Goal: Navigation & Orientation: Find specific page/section

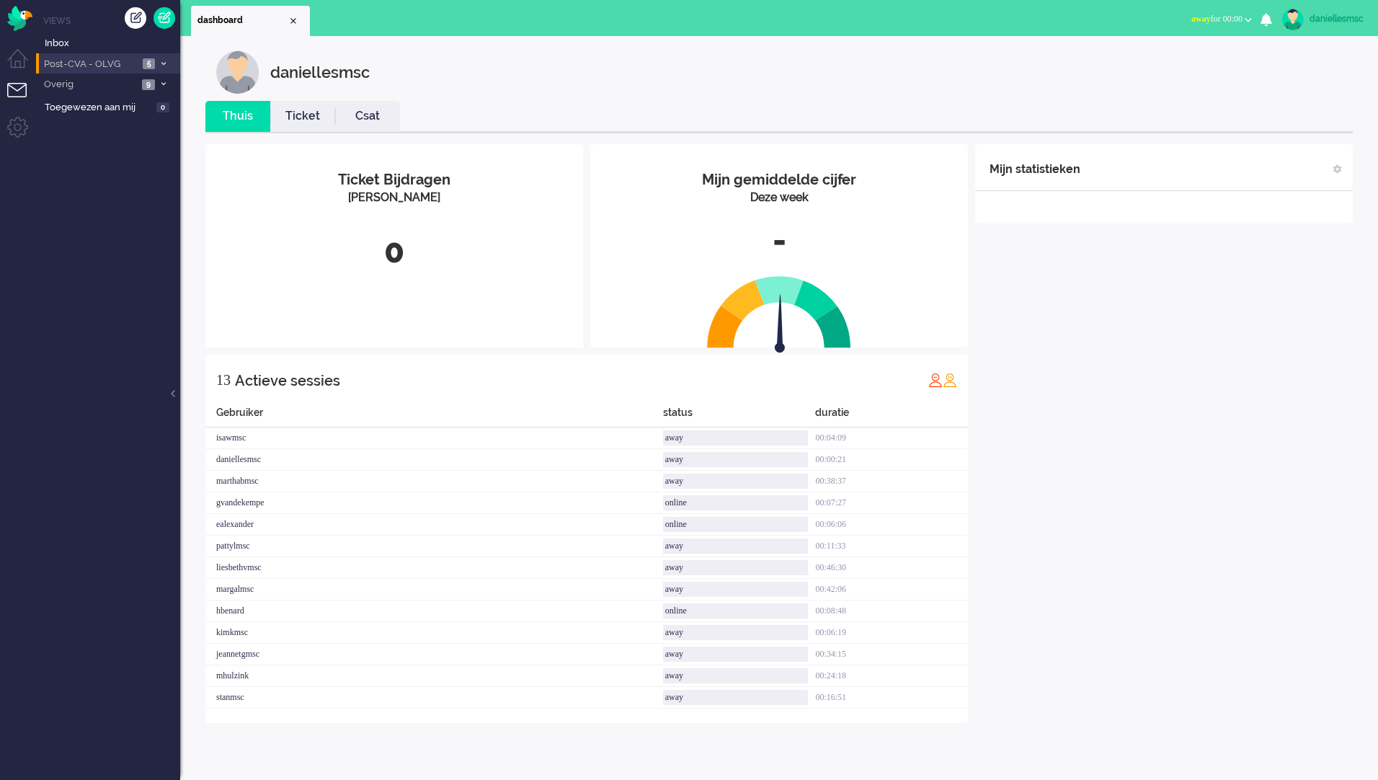
click at [104, 53] on li "Post-CVA - OLVG 5" at bounding box center [108, 63] width 144 height 21
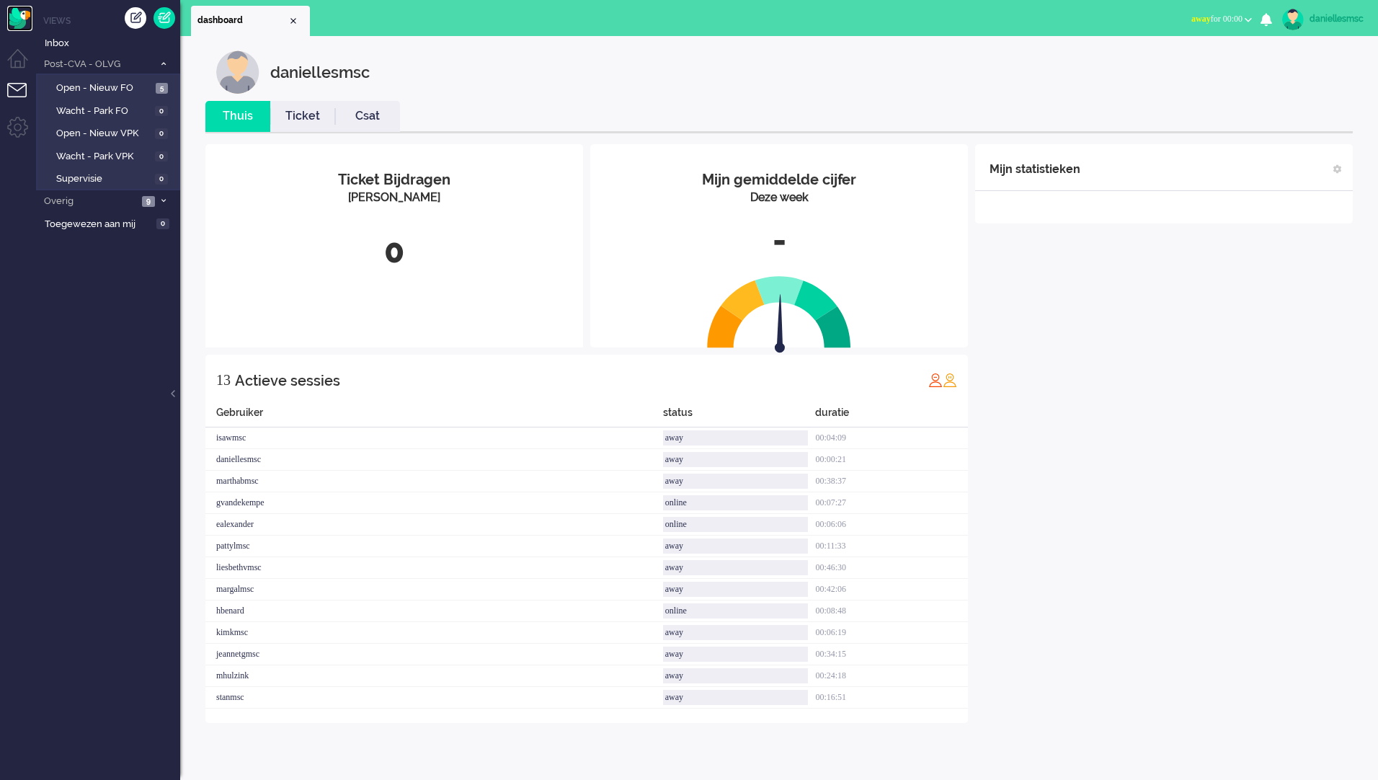
click at [22, 12] on img "Omnidesk" at bounding box center [19, 18] width 25 height 25
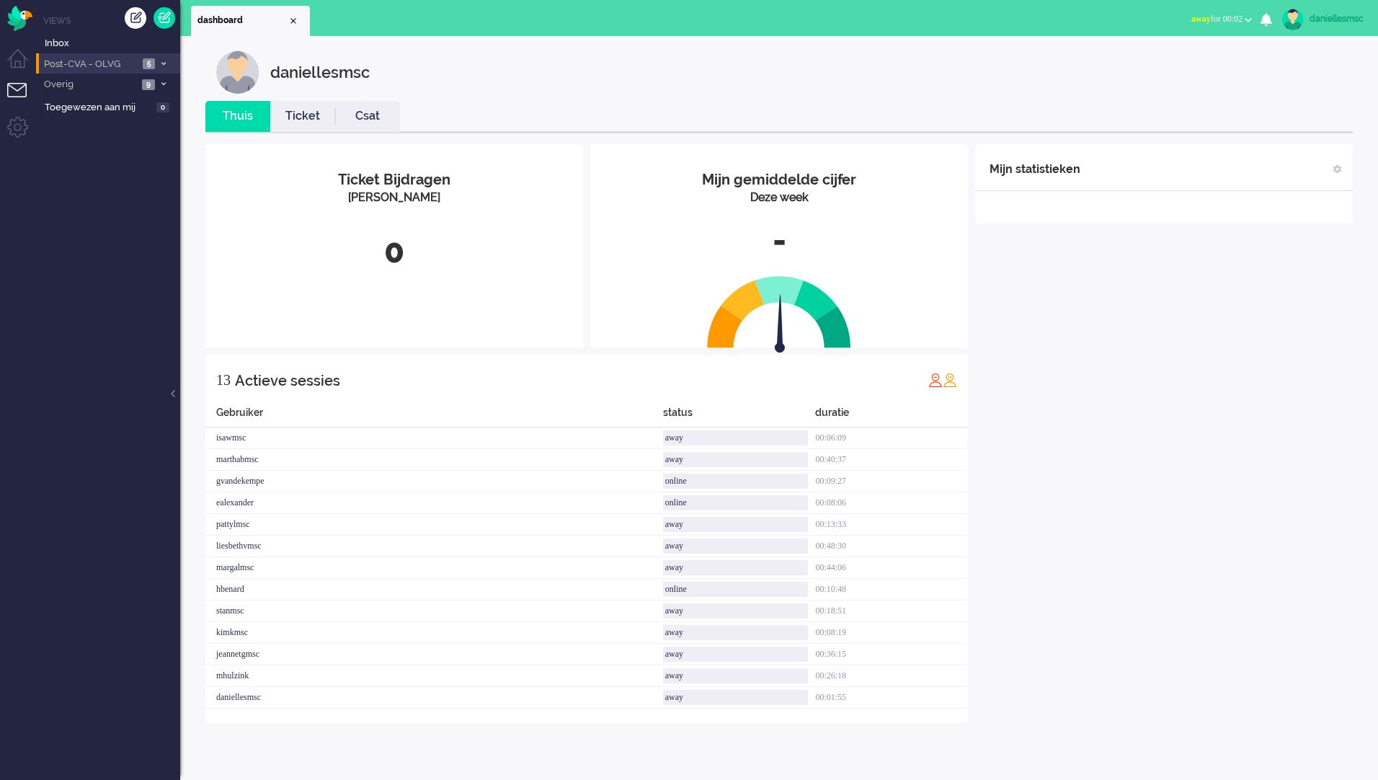
click at [107, 66] on span "Post-CVA - OLVG" at bounding box center [90, 65] width 97 height 14
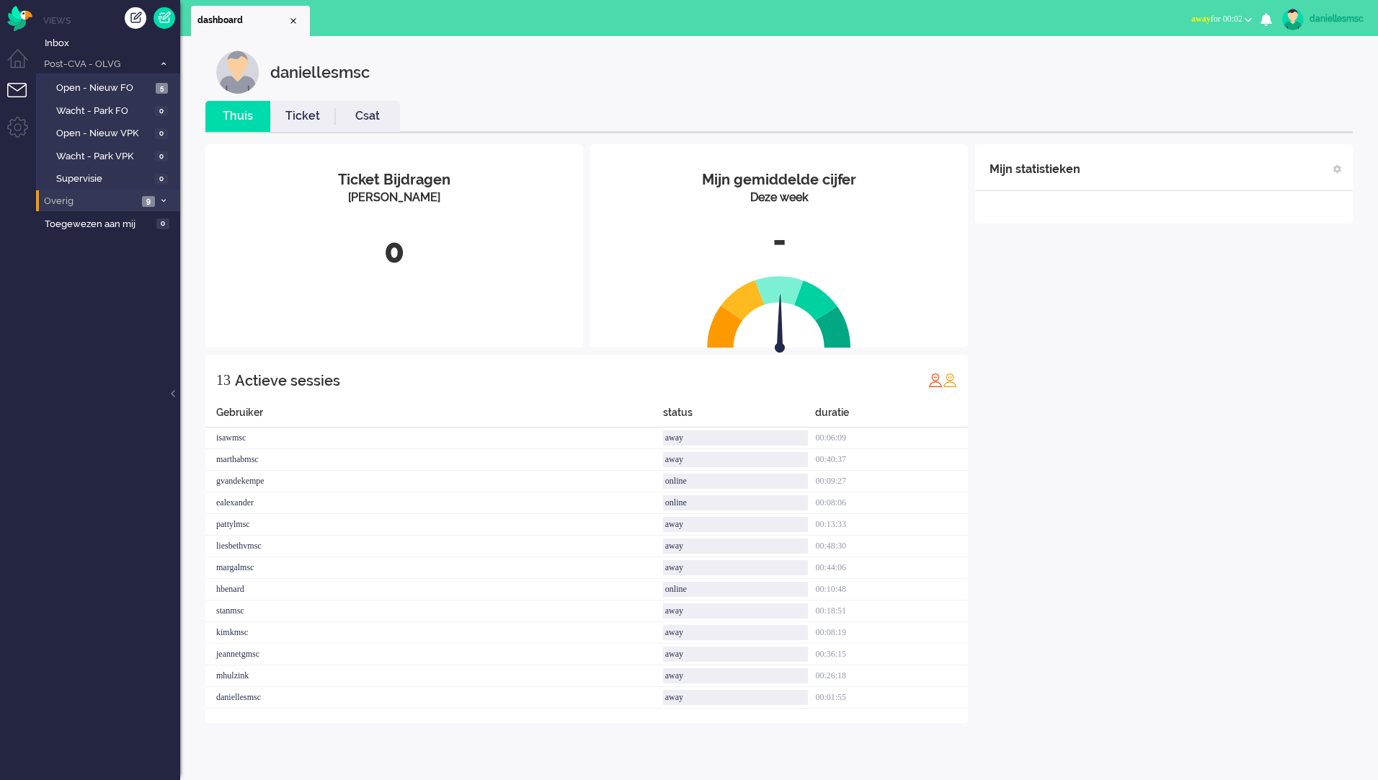
click at [136, 210] on li "Overig 9" at bounding box center [108, 200] width 144 height 21
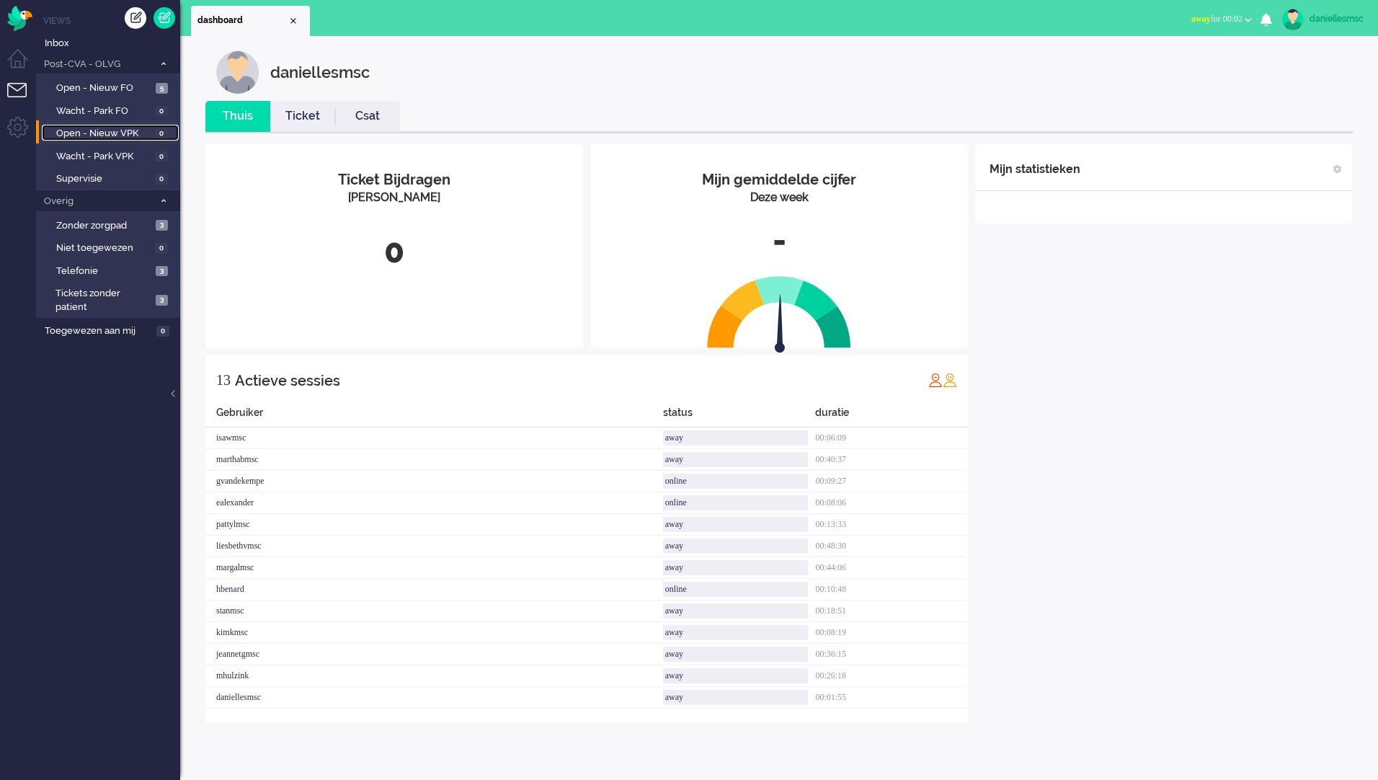
click at [140, 135] on span "Open - Nieuw VPK" at bounding box center [103, 134] width 95 height 14
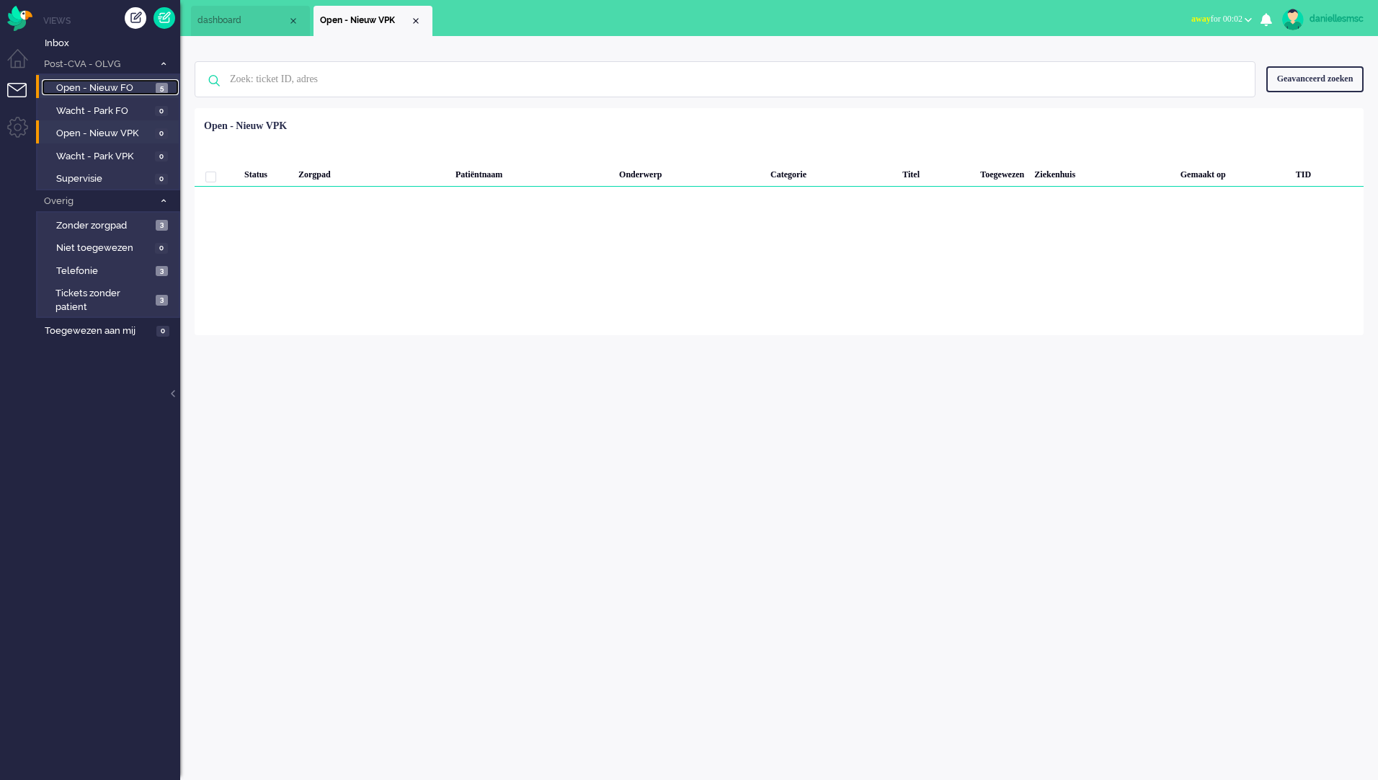
click at [115, 89] on span "Open - Nieuw FO" at bounding box center [104, 88] width 96 height 14
